Goal: Navigation & Orientation: Find specific page/section

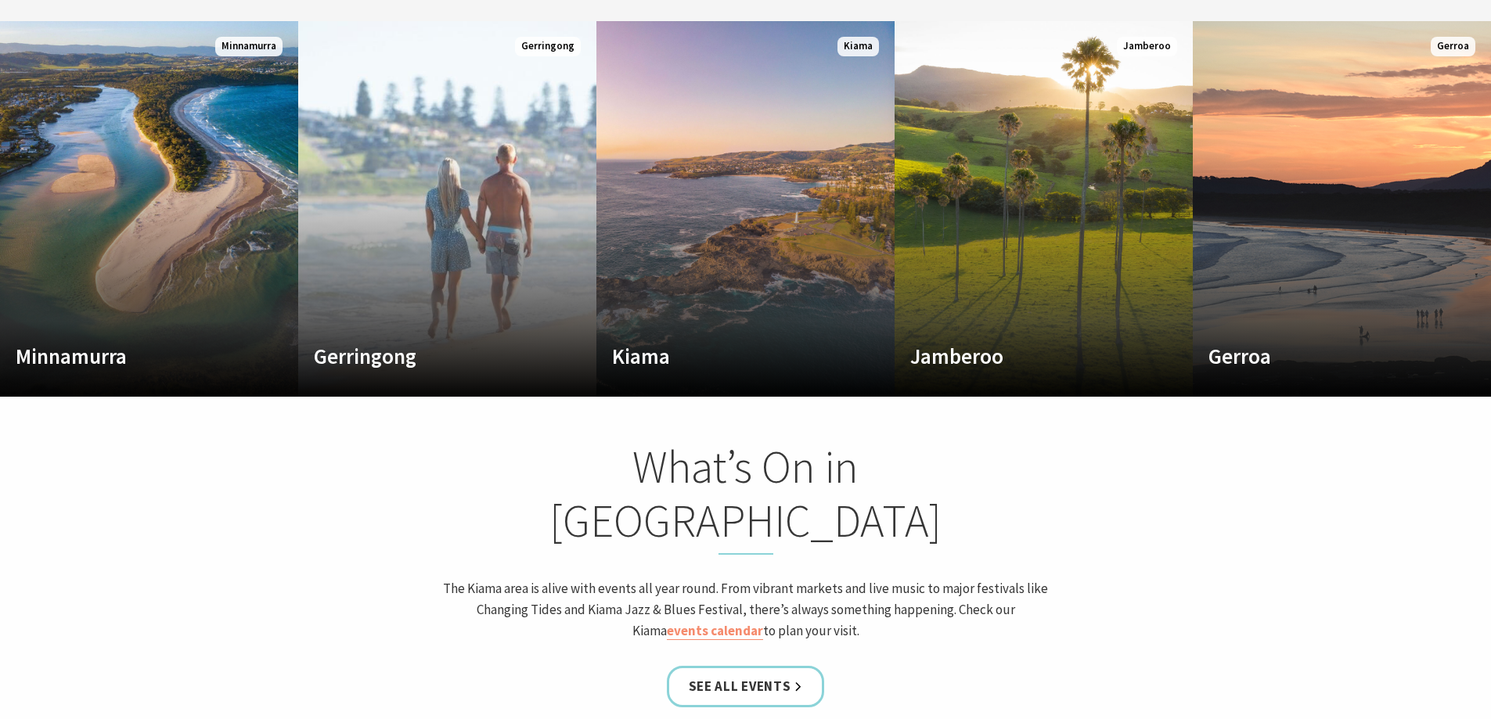
scroll to position [939, 0]
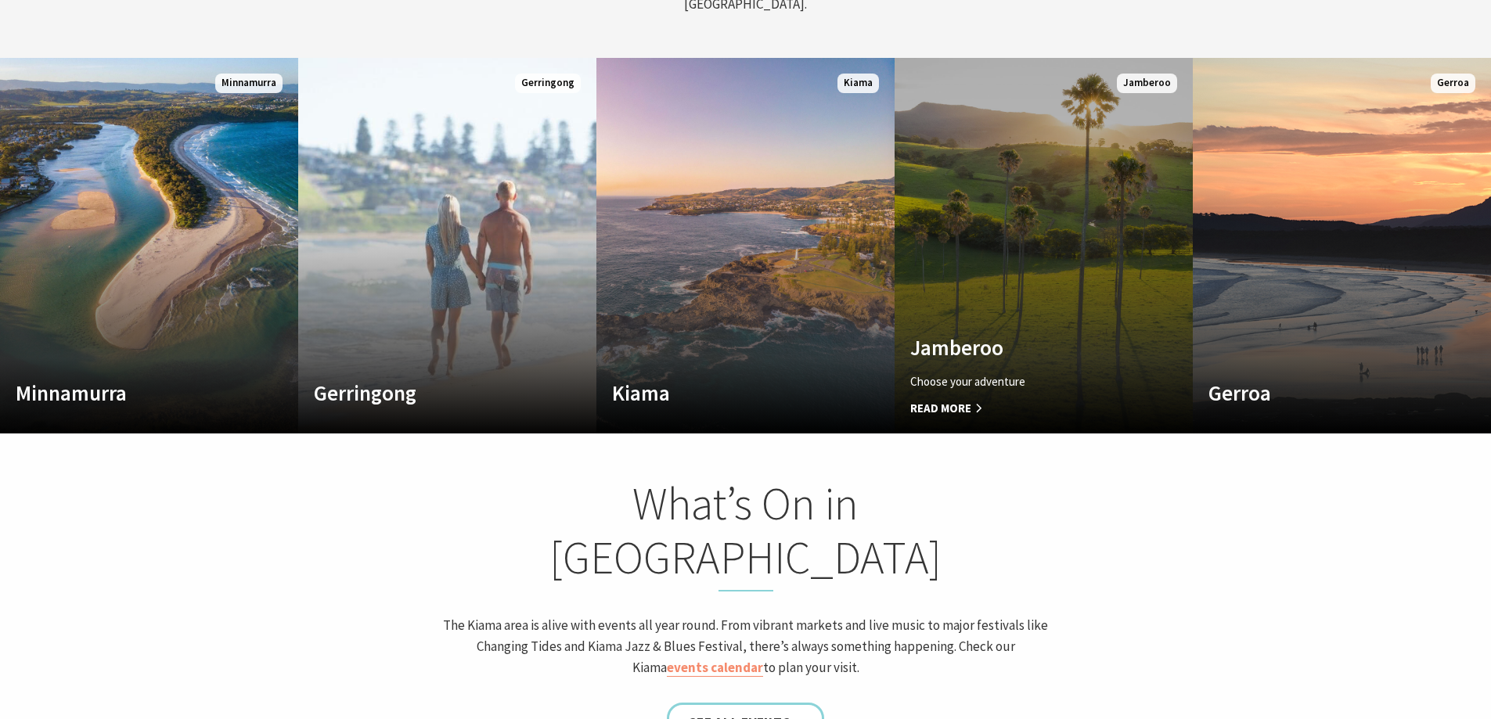
click at [1032, 270] on link "Custom Image Used [GEOGRAPHIC_DATA] Choose your adventure Read More [GEOGRAPHIC…" at bounding box center [1044, 246] width 298 height 376
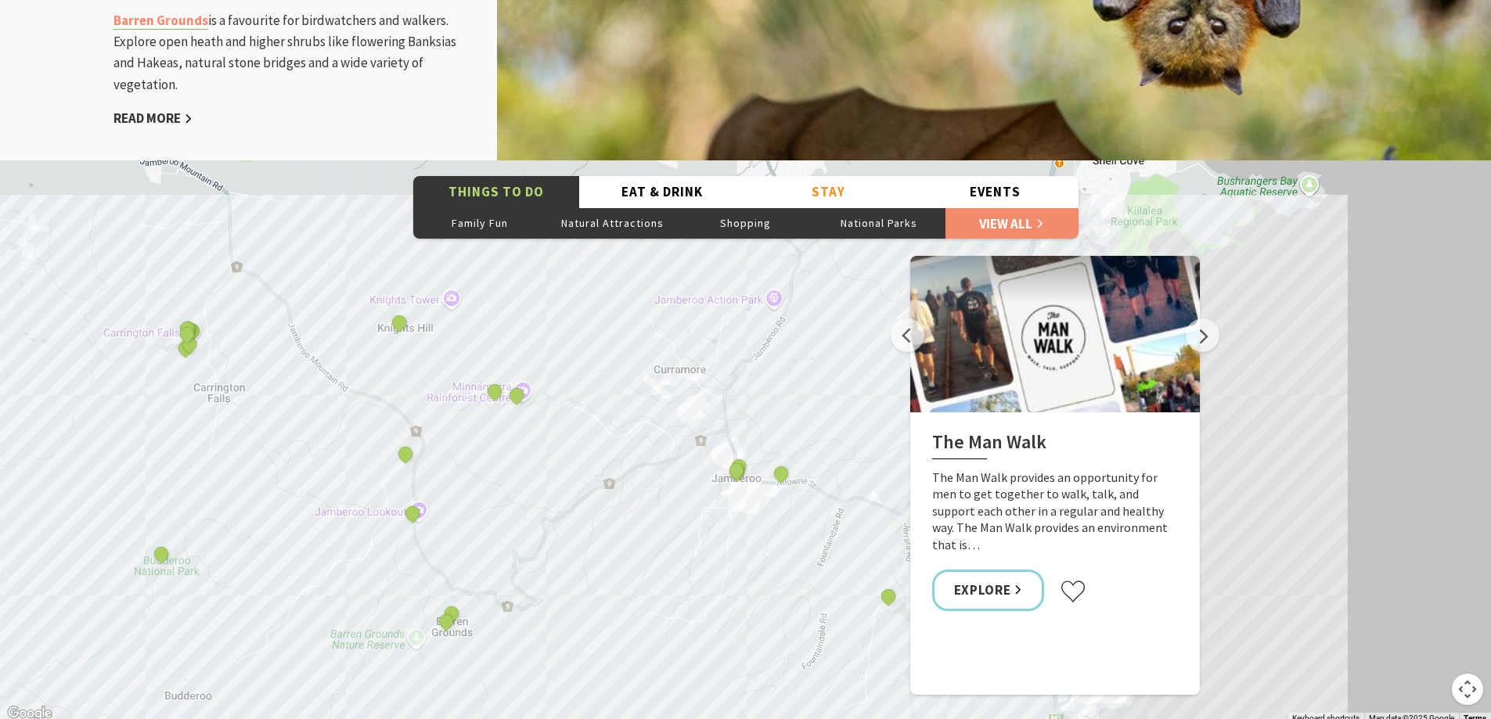
scroll to position [2270, 0]
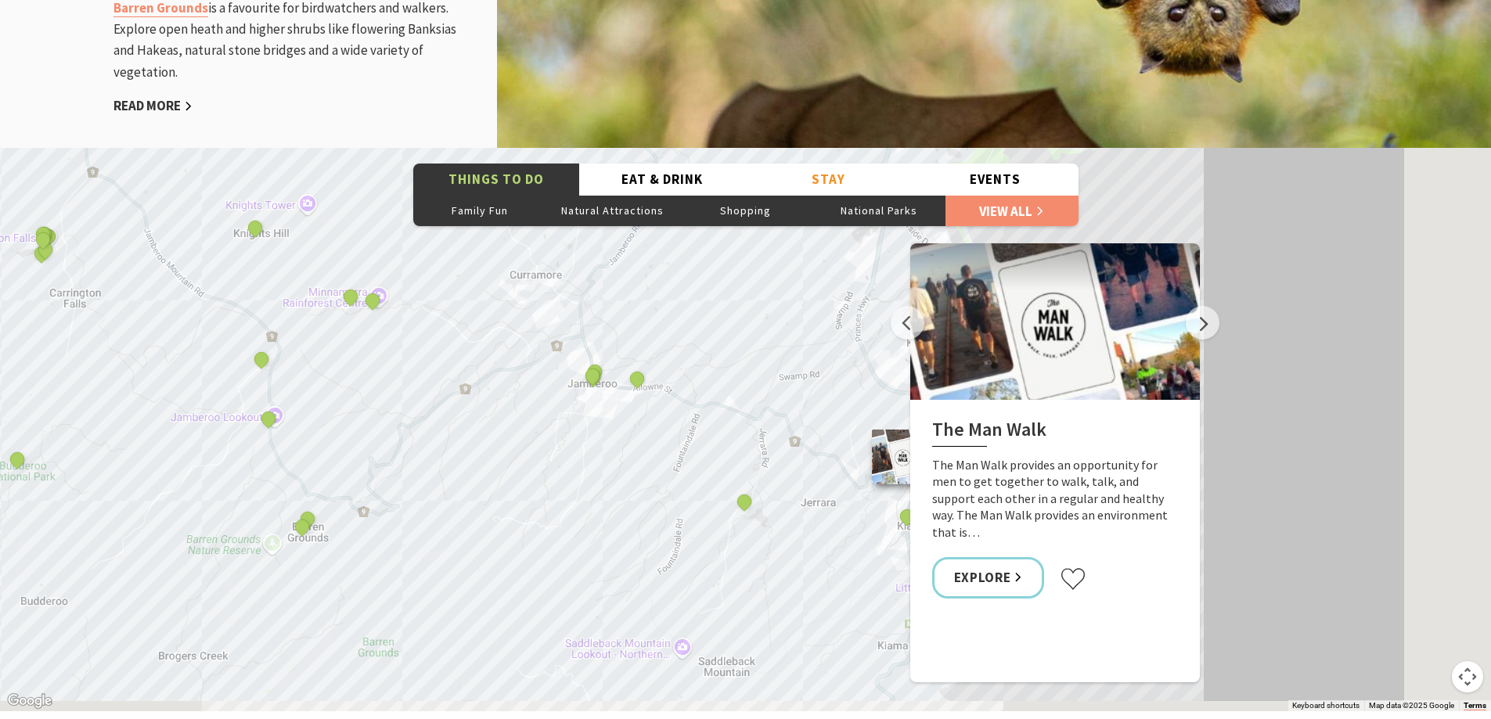
drag, startPoint x: 845, startPoint y: 397, endPoint x: 672, endPoint y: 296, distance: 200.3
click at [672, 296] on div "The Man Walk Budderoo National Park Jamberoo Action Park Jamberoo Pool Nellies …" at bounding box center [745, 429] width 1491 height 563
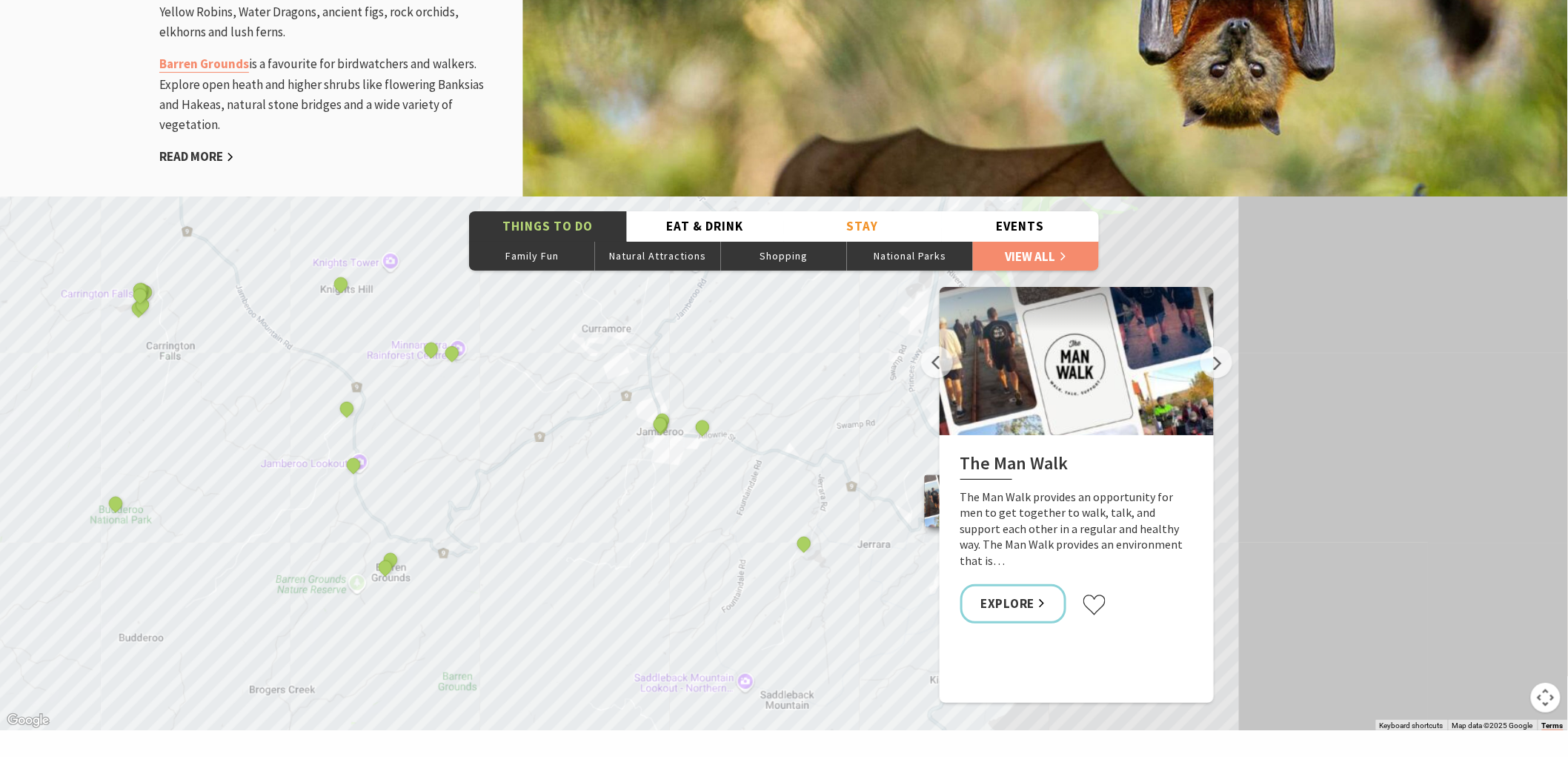
scroll to position [534, 1587]
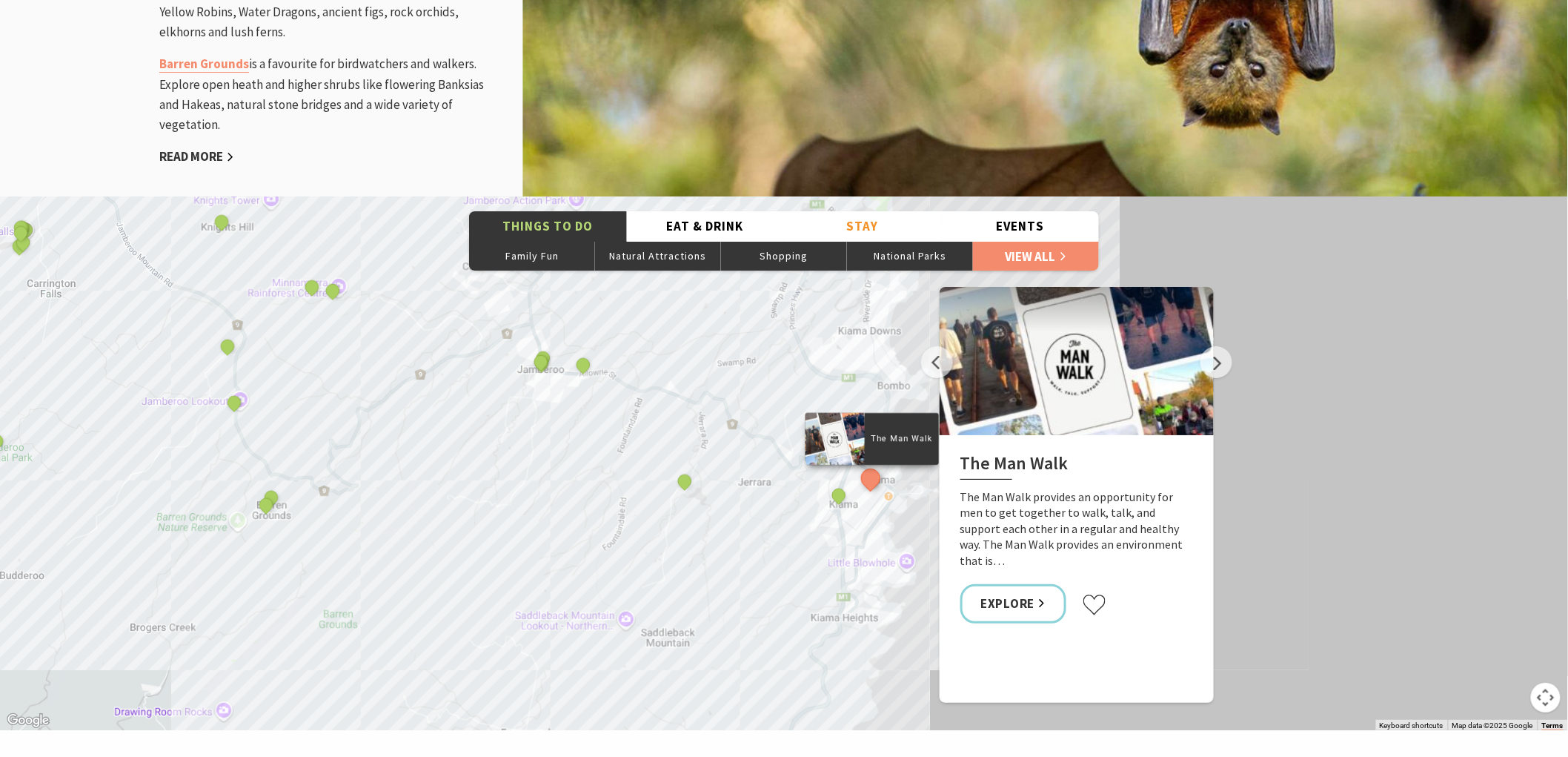
drag, startPoint x: 864, startPoint y: 438, endPoint x: 660, endPoint y: 322, distance: 234.7
click at [660, 322] on div "The Man Walk Budderoo National Park Jamberoo Action Park Jamberoo Pool Nellies …" at bounding box center [784, 462] width 1568 height 533
click at [854, 226] on button "Stay" at bounding box center [863, 226] width 158 height 30
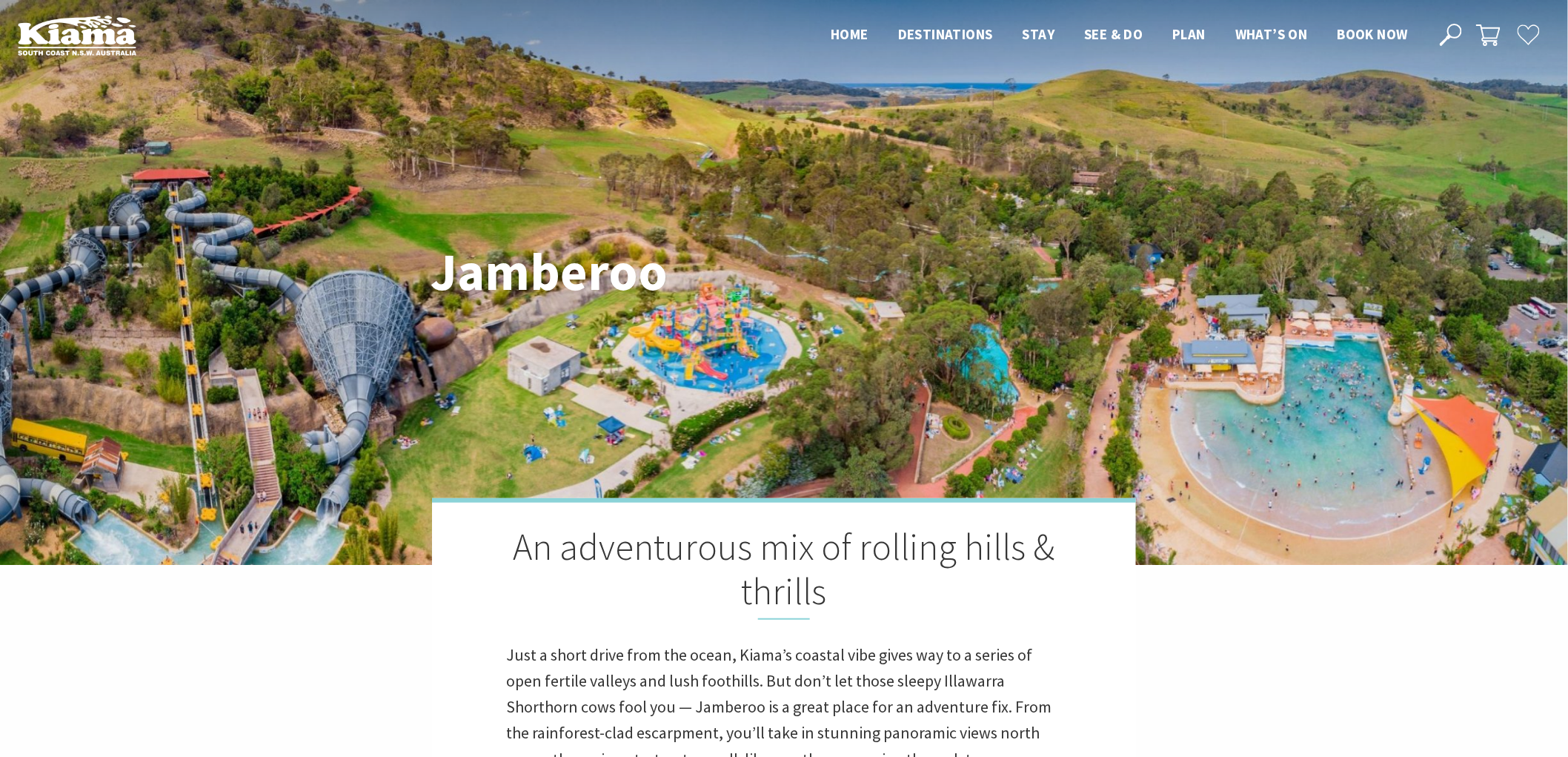
scroll to position [0, 0]
